Goal: Check status: Check status

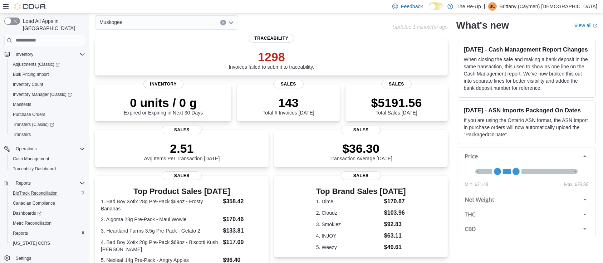
scroll to position [48, 0]
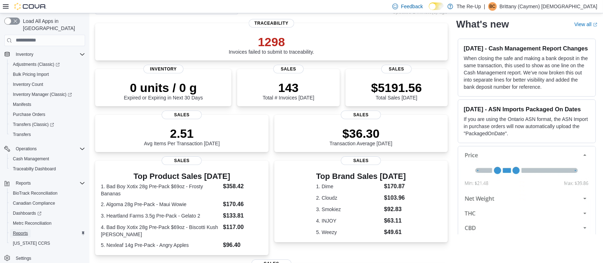
click at [28, 229] on link "Reports" at bounding box center [20, 233] width 21 height 9
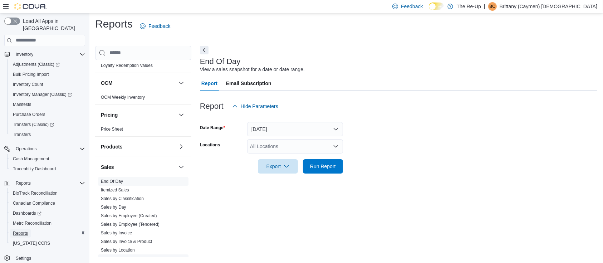
scroll to position [429, 0]
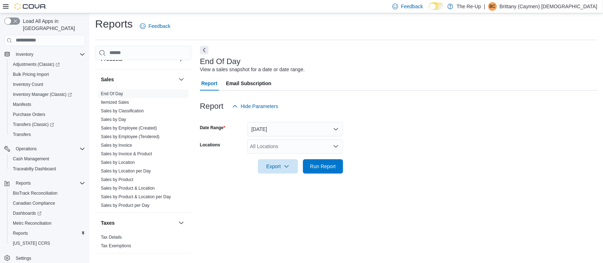
click at [266, 144] on div "All Locations" at bounding box center [295, 146] width 96 height 14
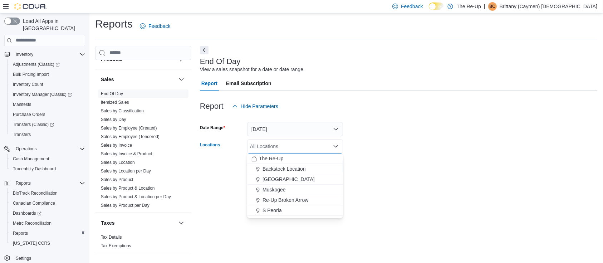
click at [279, 191] on span "Muskogee" at bounding box center [273, 189] width 23 height 7
drag, startPoint x: 575, startPoint y: 111, endPoint x: 561, endPoint y: 117, distance: 14.6
click at [573, 113] on div "Report Hide Parameters Date Range Today Locations Muskogee Combo box. Selected.…" at bounding box center [398, 135] width 397 height 91
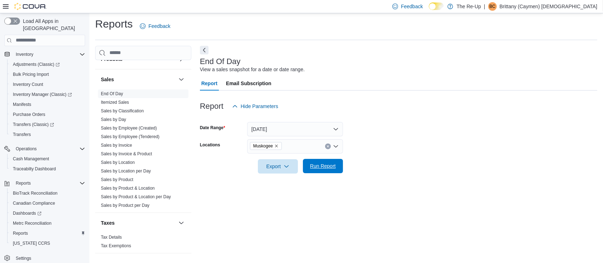
click at [315, 160] on span "Run Report" at bounding box center [322, 166] width 31 height 14
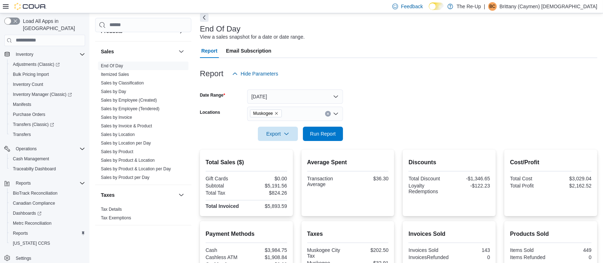
scroll to position [50, 0]
